Goal: Transaction & Acquisition: Purchase product/service

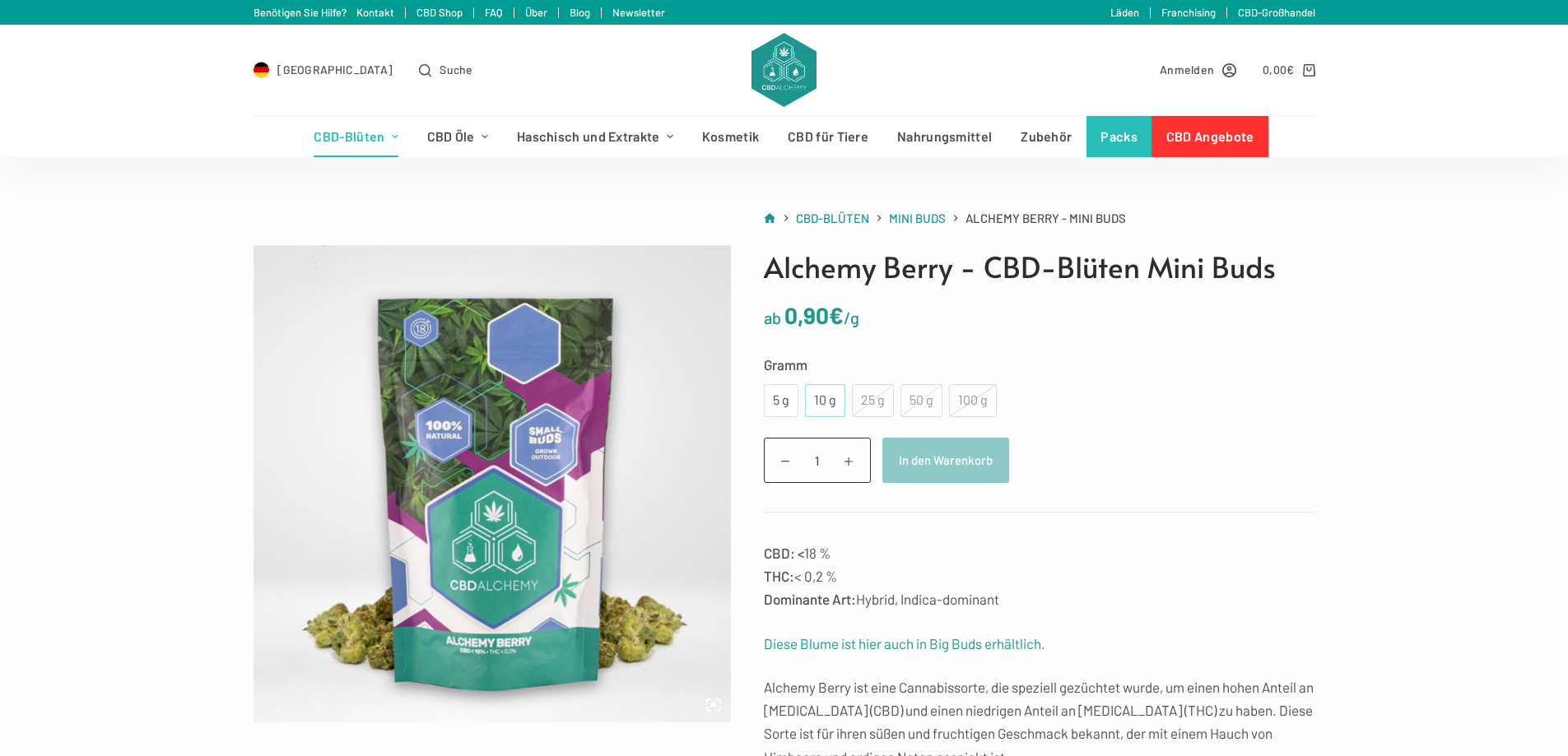
click at [819, 388] on div "10 g" at bounding box center [824, 401] width 40 height 33
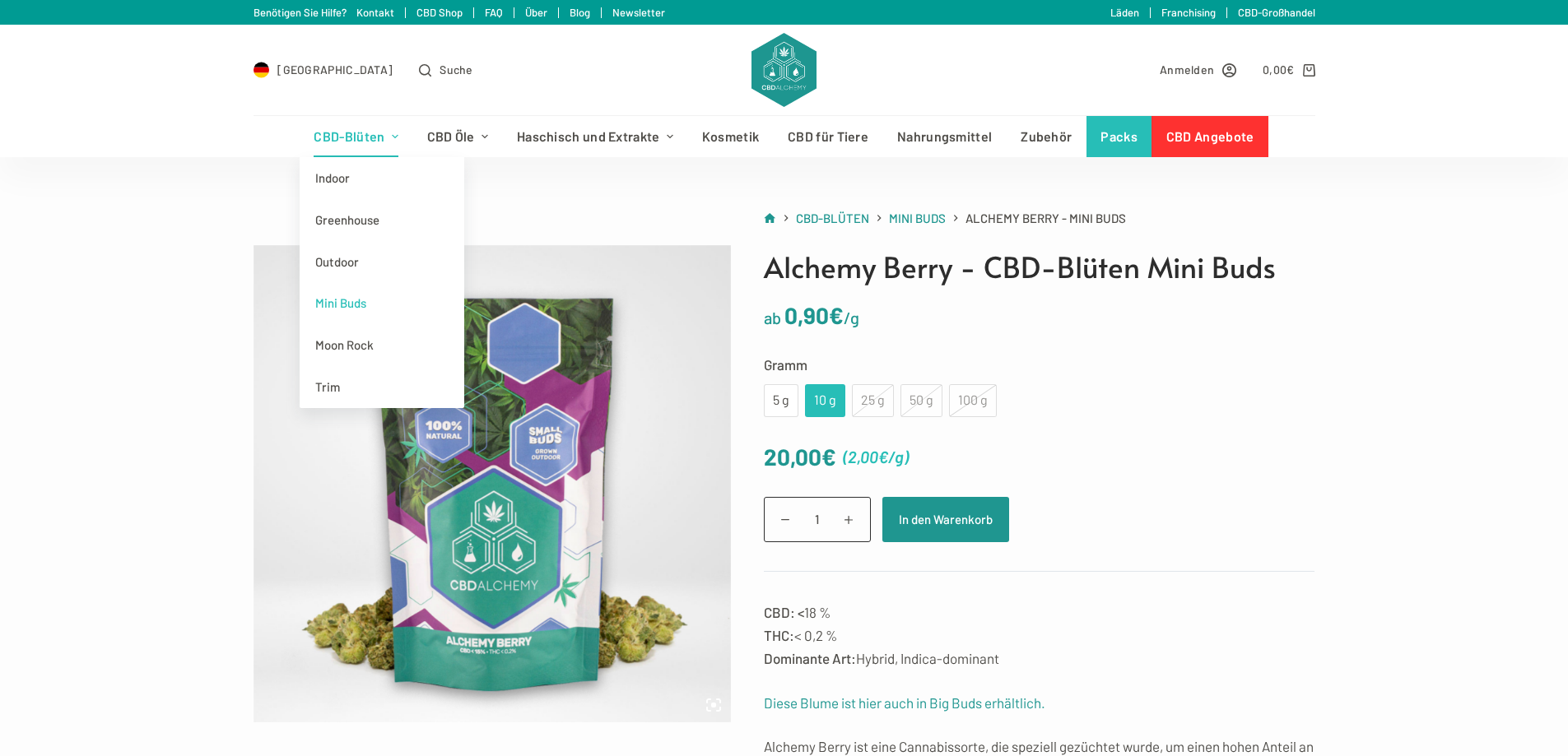
click at [335, 134] on link "CBD-Blüten" at bounding box center [356, 136] width 112 height 41
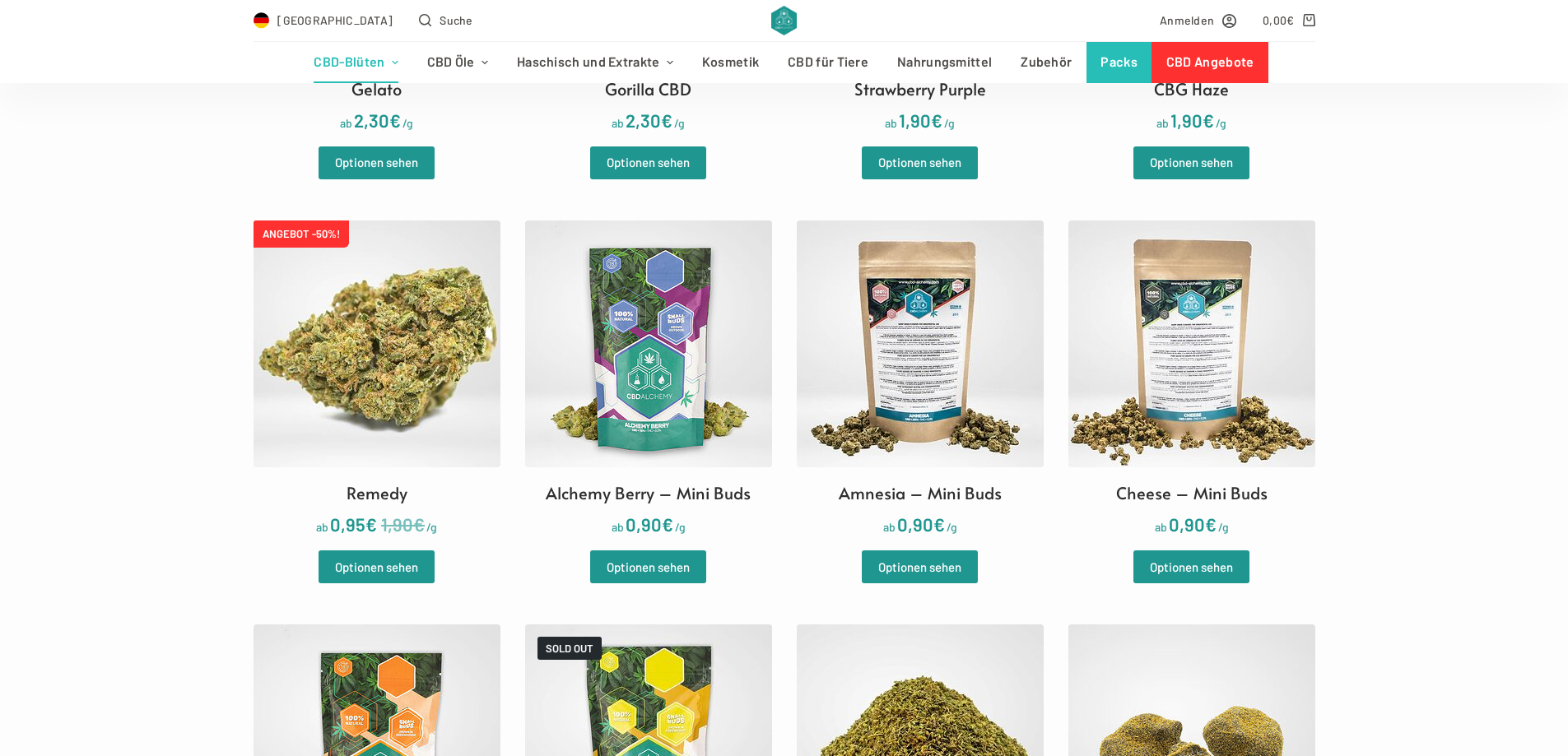
scroll to position [2057, 0]
click at [668, 334] on img at bounding box center [649, 343] width 247 height 247
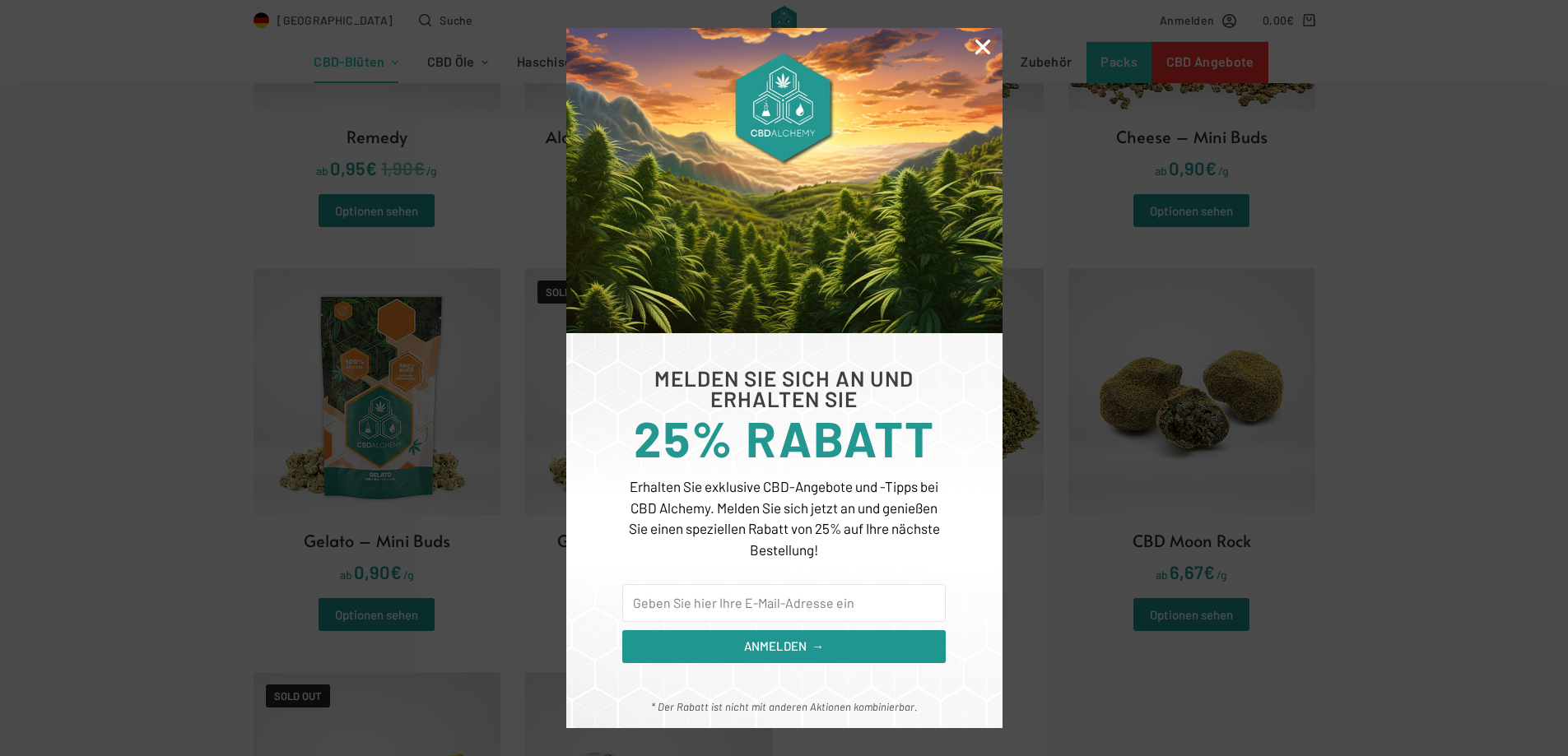
scroll to position [2551, 0]
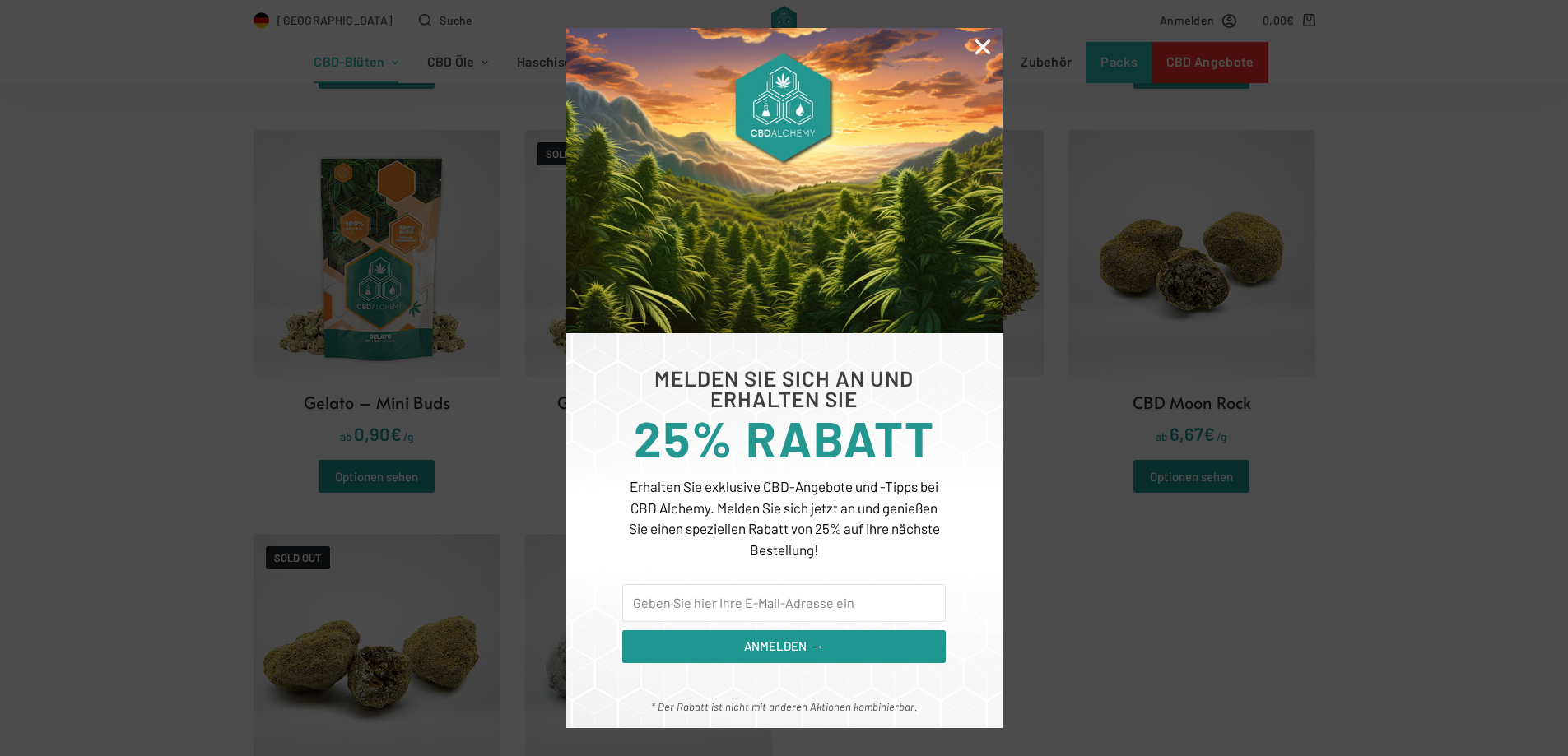
click at [983, 52] on icon "Close" at bounding box center [982, 47] width 21 height 21
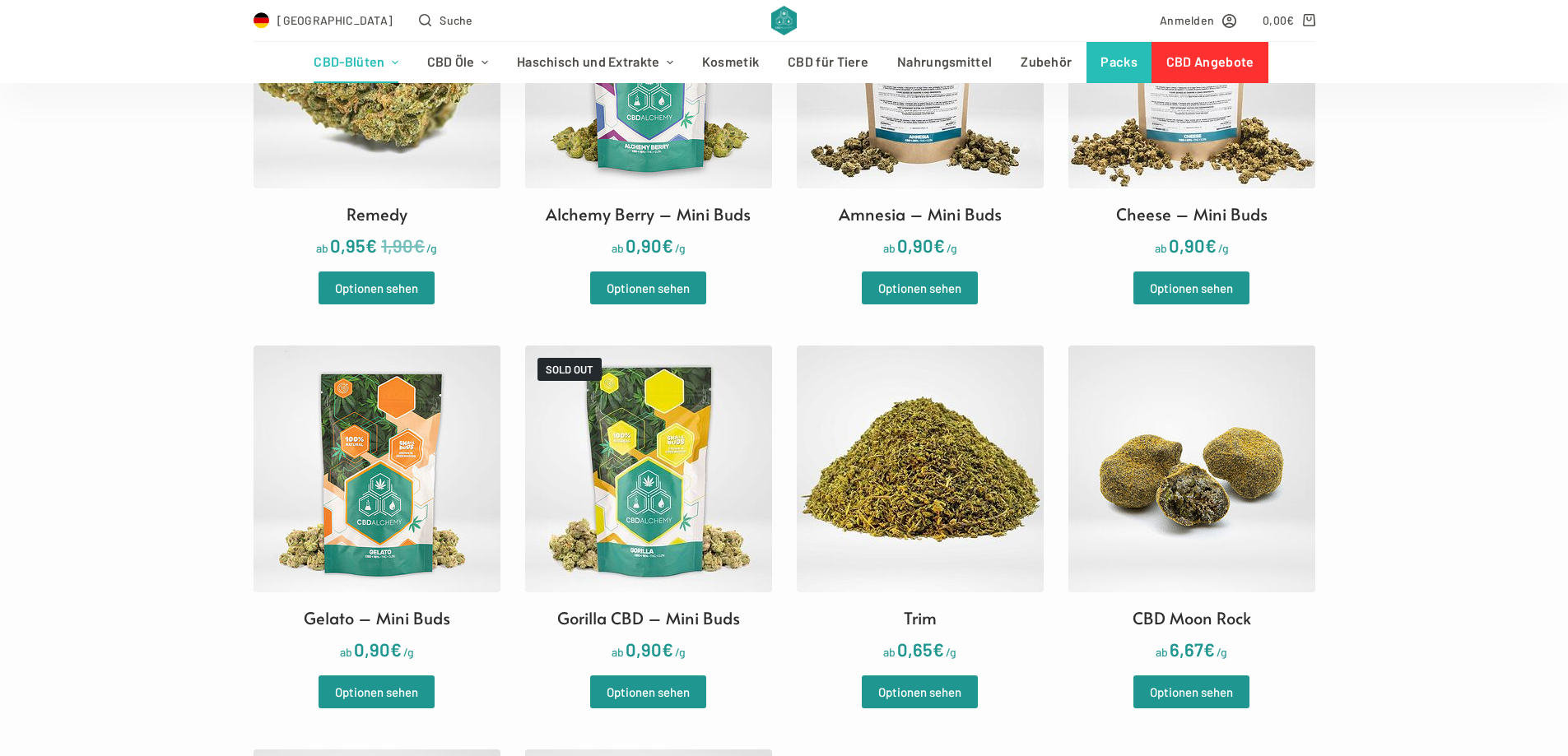
scroll to position [2304, 0]
